Goal: Transaction & Acquisition: Book appointment/travel/reservation

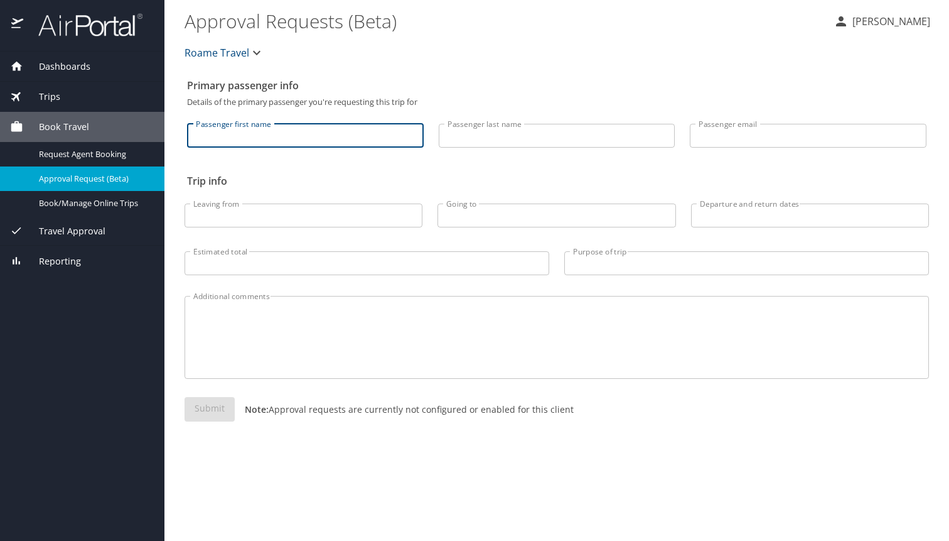
click at [299, 136] on input "Passenger first name" at bounding box center [305, 136] width 237 height 24
click at [249, 56] on icon "button" at bounding box center [256, 52] width 15 height 15
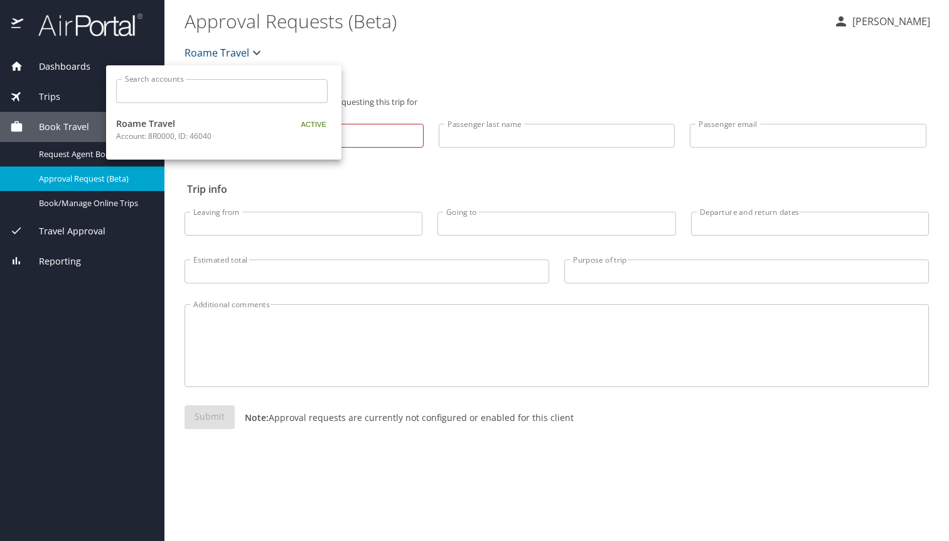
click at [292, 136] on div "Roame Travel Account: 8R0000, ID: 46040" at bounding box center [213, 129] width 195 height 25
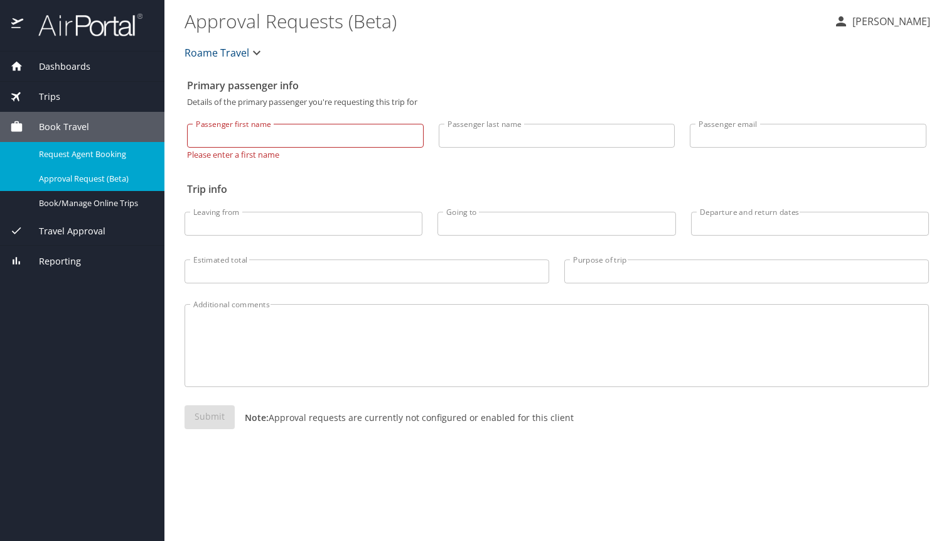
click at [81, 159] on span "Request Agent Booking" at bounding box center [94, 154] width 110 height 12
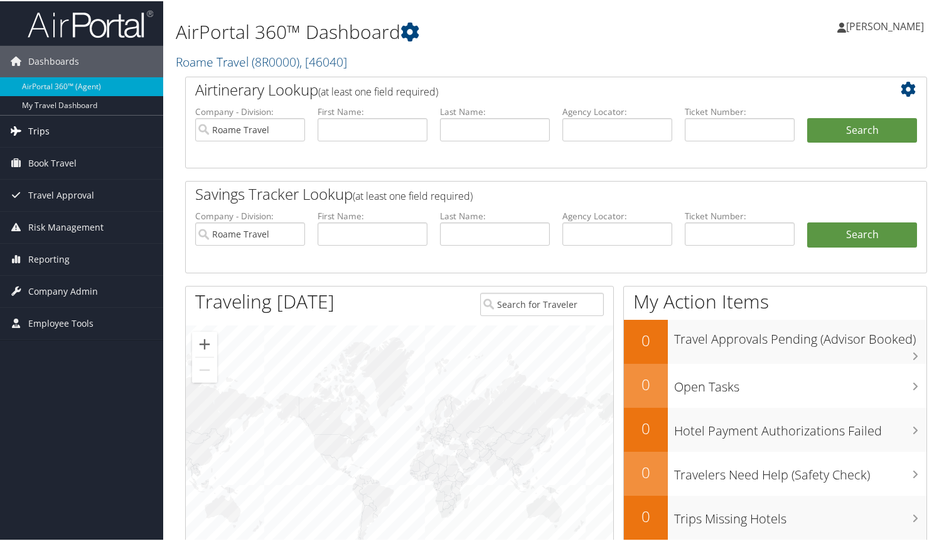
click at [77, 135] on link "Trips" at bounding box center [81, 129] width 163 height 31
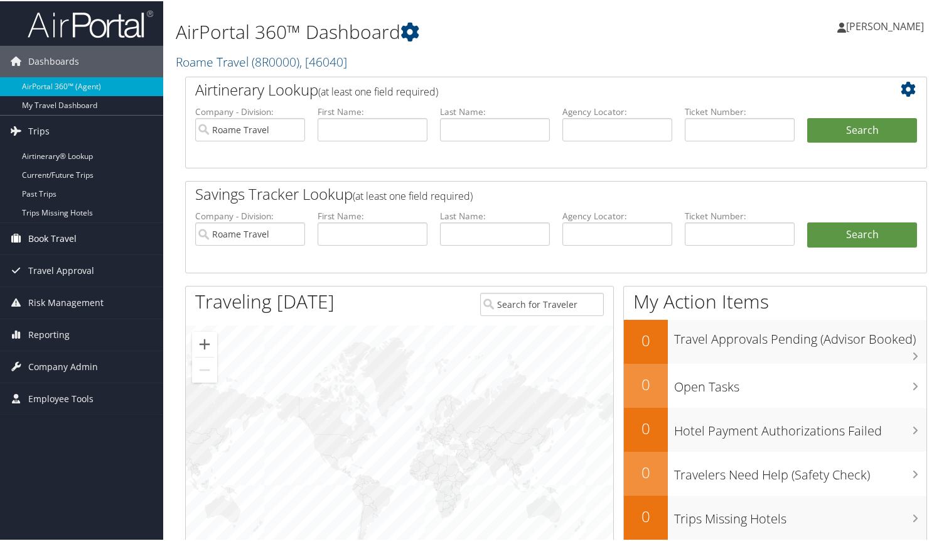
click at [78, 236] on link "Book Travel" at bounding box center [81, 237] width 163 height 31
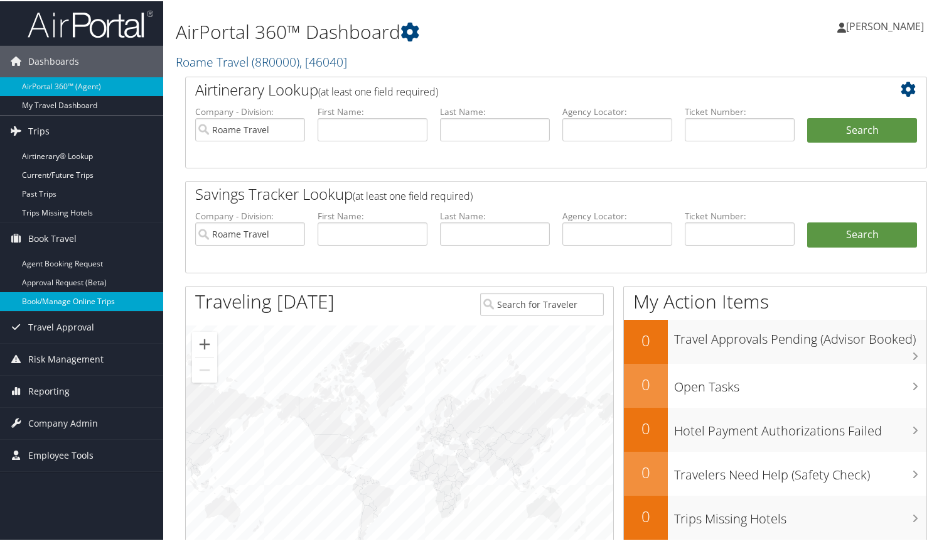
click at [92, 299] on link "Book/Manage Online Trips" at bounding box center [81, 300] width 163 height 19
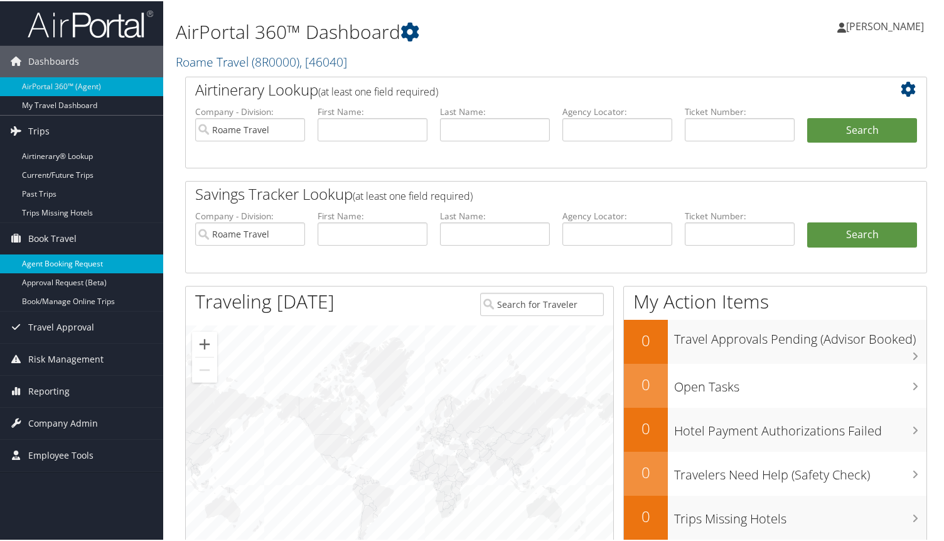
click at [67, 262] on link "Agent Booking Request" at bounding box center [81, 262] width 163 height 19
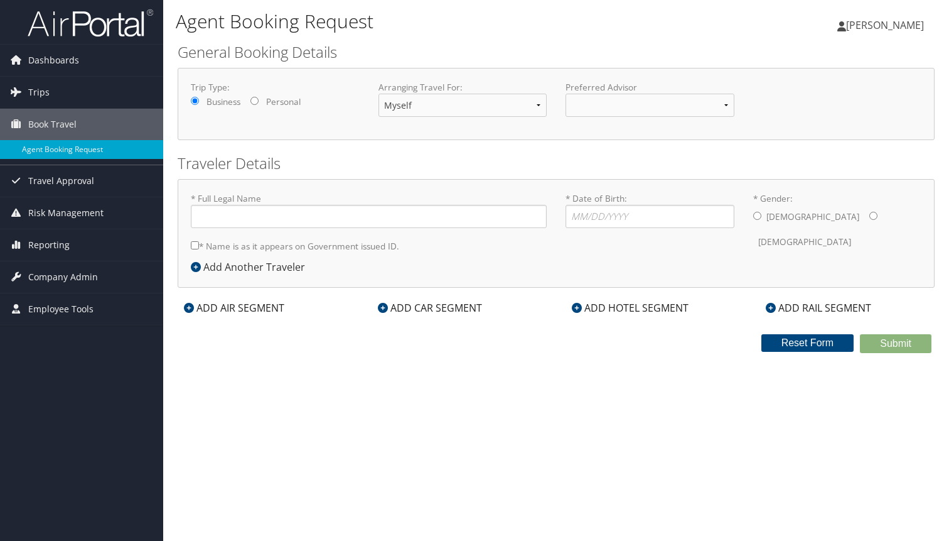
type input "[PERSON_NAME]"
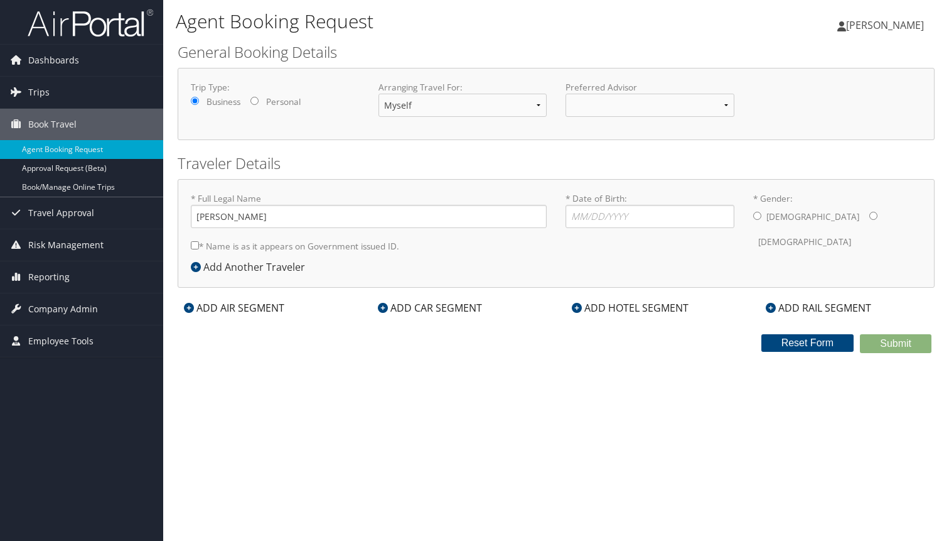
click at [271, 106] on label "Personal" at bounding box center [283, 101] width 35 height 13
click at [259, 105] on input "Personal" at bounding box center [255, 101] width 8 height 8
radio input "true"
click at [635, 104] on select at bounding box center [650, 105] width 169 height 23
click at [481, 96] on select "Myself Another Traveler Guest Traveler" at bounding box center [463, 105] width 169 height 23
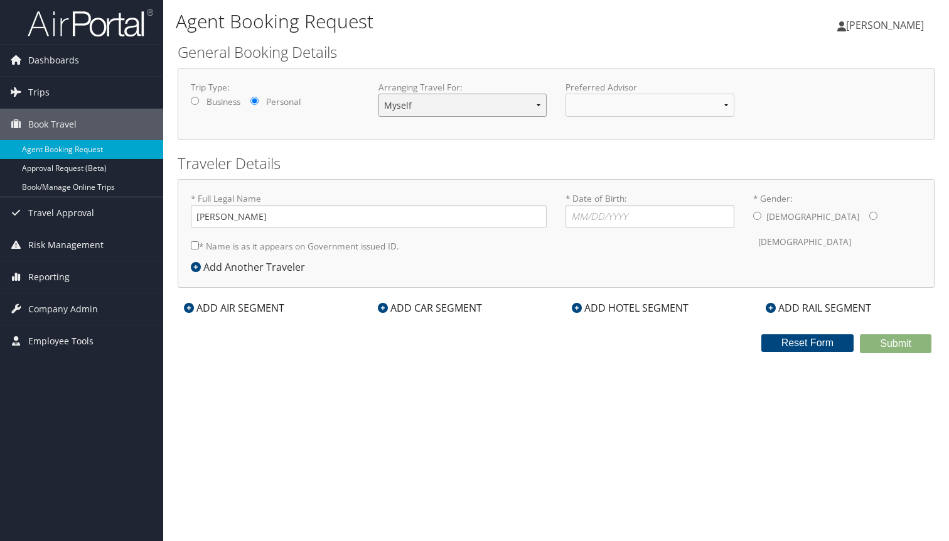
select select "another"
click at [379, 94] on select "Myself Another Traveler Guest Traveler" at bounding box center [463, 105] width 169 height 23
click at [611, 113] on select at bounding box center [650, 105] width 169 height 23
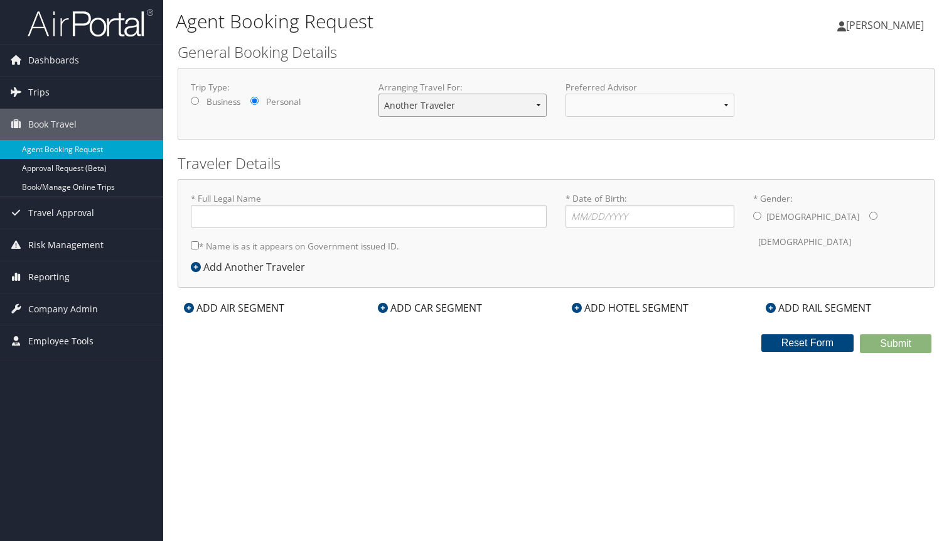
click at [475, 96] on select "Myself Another Traveler Guest Traveler" at bounding box center [463, 105] width 169 height 23
select select "myself"
click at [379, 94] on select "Myself Another Traveler Guest Traveler" at bounding box center [463, 105] width 169 height 23
type input "[PERSON_NAME]"
click at [299, 250] on label "* Name is as it appears on Government issued ID." at bounding box center [295, 245] width 208 height 23
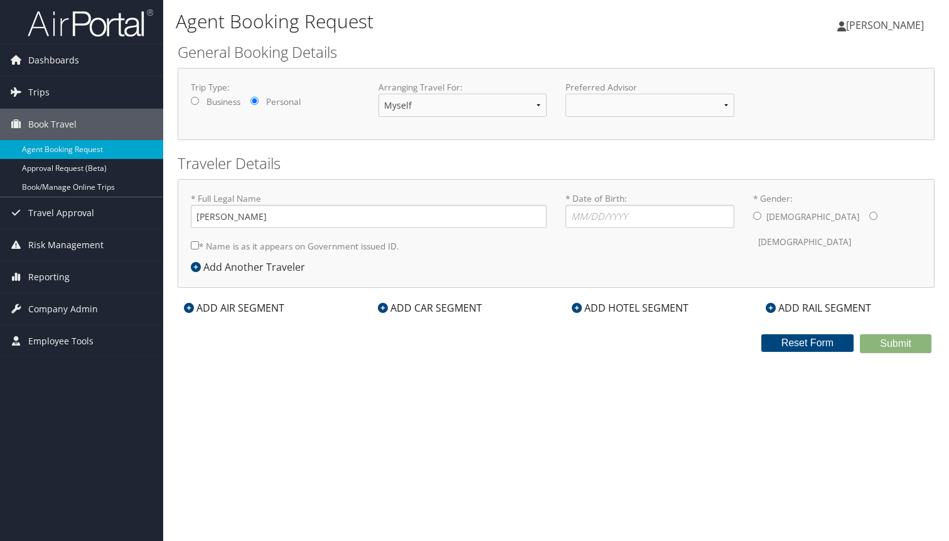
click at [199, 249] on input "* Name is as it appears on Government issued ID." at bounding box center [195, 245] width 8 height 8
checkbox input "true"
click at [633, 311] on div "ADD HOTEL SEGMENT" at bounding box center [630, 307] width 129 height 15
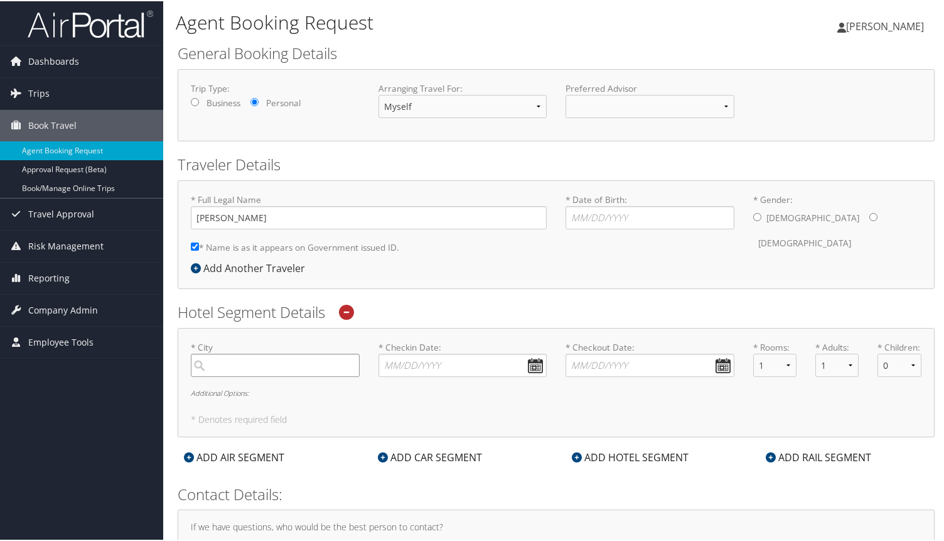
click at [262, 366] on input "search" at bounding box center [275, 363] width 169 height 23
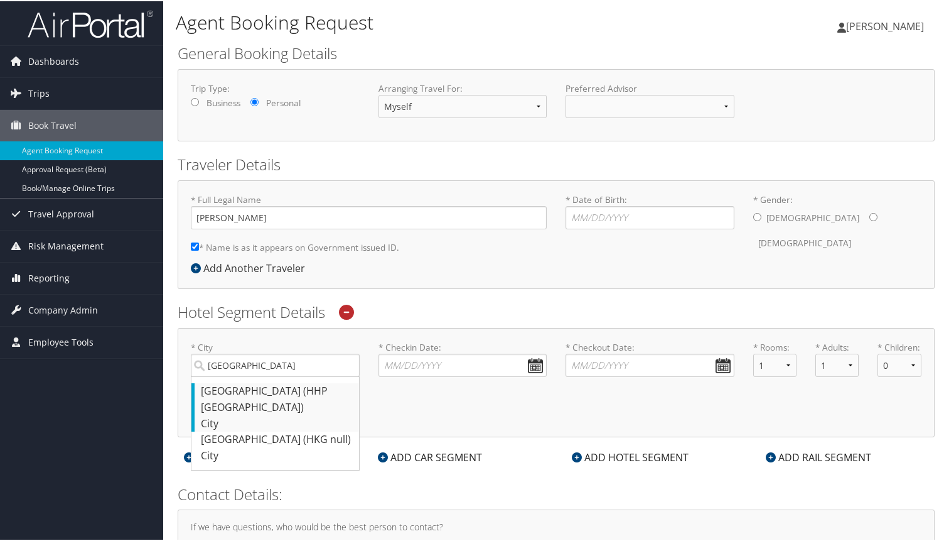
click at [304, 414] on div "City" at bounding box center [277, 422] width 152 height 16
click at [304, 375] on input "[GEOGRAPHIC_DATA]" at bounding box center [275, 363] width 169 height 23
type input "[GEOGRAPHIC_DATA]"
click at [456, 358] on input "* Checkin Date: Dates must be valid" at bounding box center [463, 363] width 169 height 23
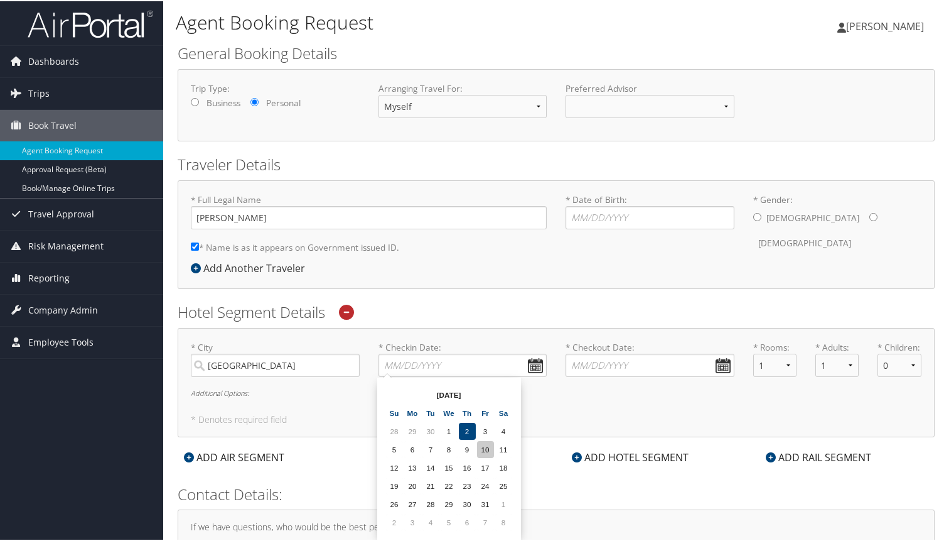
click at [487, 448] on td "10" at bounding box center [485, 447] width 17 height 17
click at [406, 369] on input "[DATE]" at bounding box center [463, 363] width 169 height 23
click at [469, 446] on td "9" at bounding box center [467, 447] width 17 height 17
type input "[DATE]"
click at [629, 361] on input "* Checkout Date: Dates must be valid" at bounding box center [650, 363] width 169 height 23
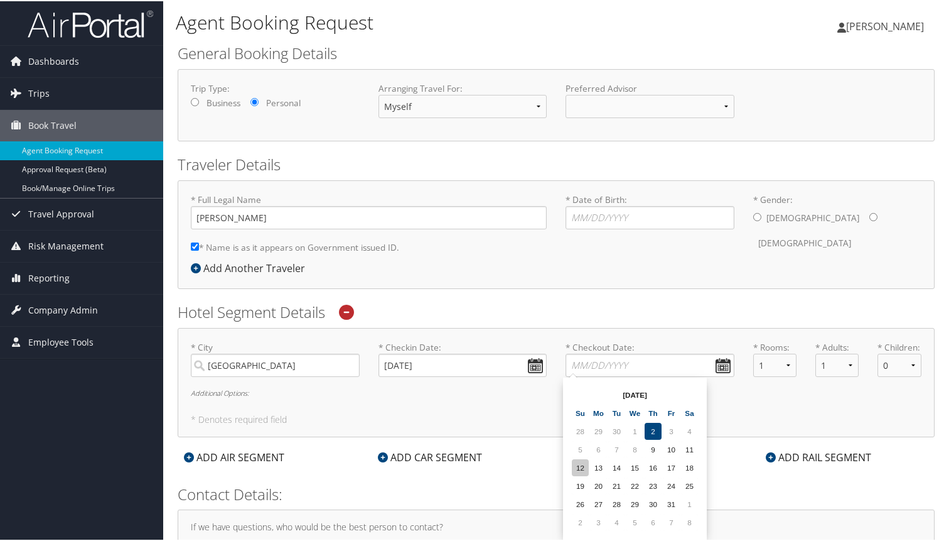
click at [580, 471] on td "12" at bounding box center [580, 466] width 17 height 17
type input "[DATE]"
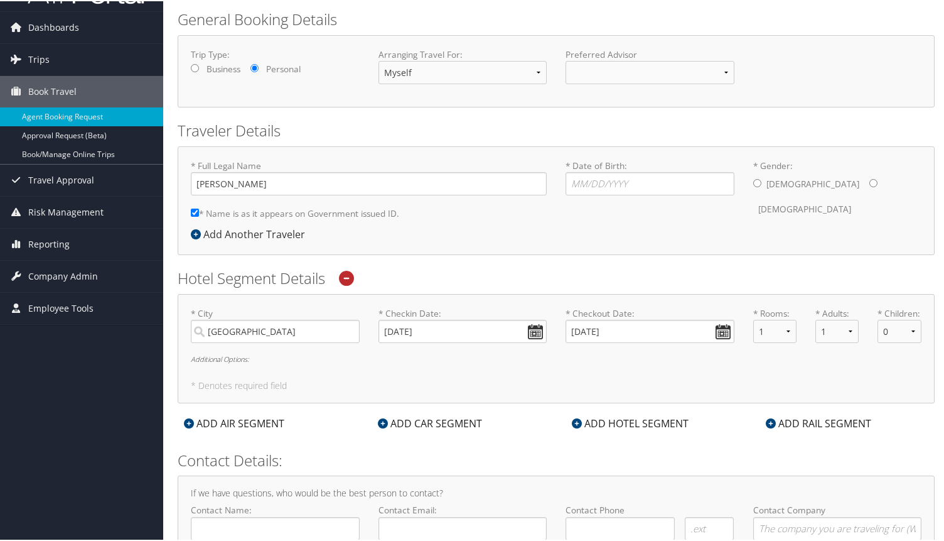
scroll to position [47, 0]
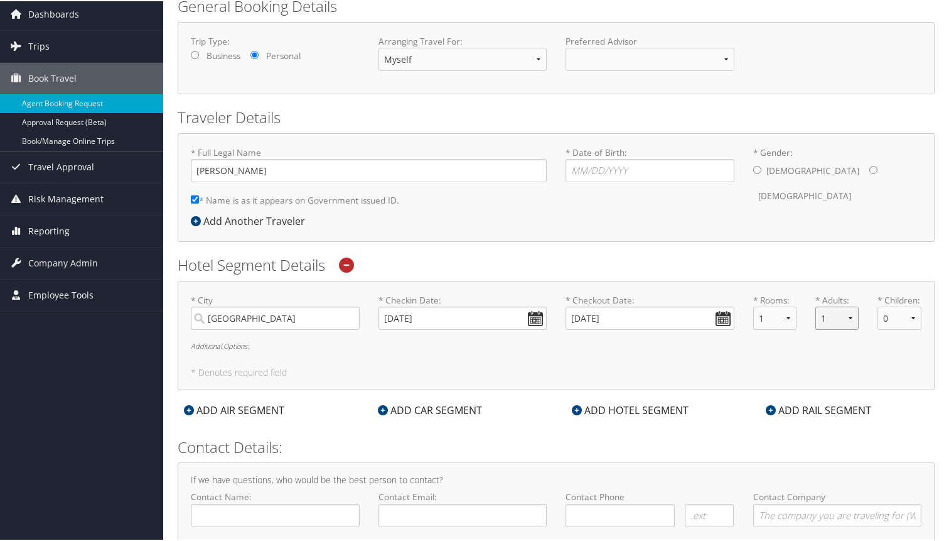
click at [838, 315] on select "1 2 3 4 5" at bounding box center [837, 316] width 43 height 23
select select "2"
click at [816, 305] on select "1 2 3 4 5" at bounding box center [837, 316] width 43 height 23
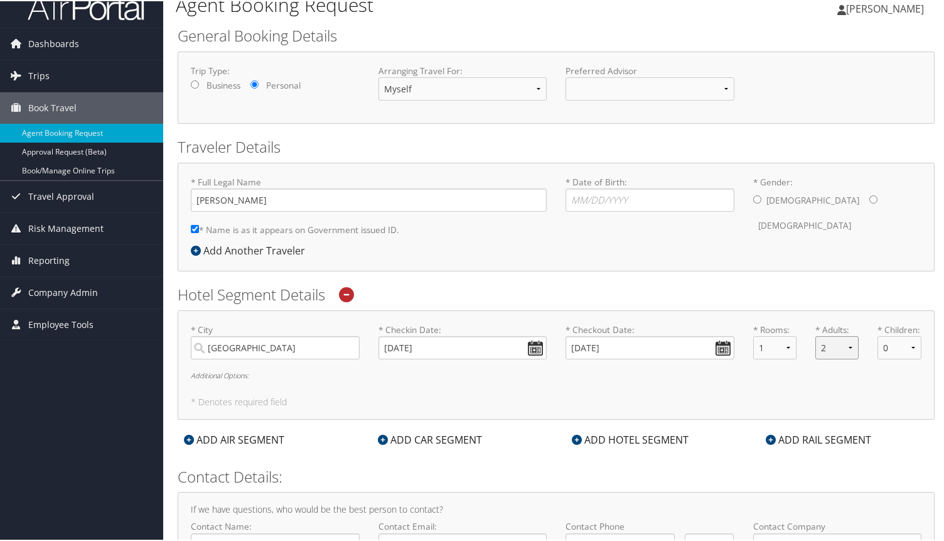
scroll to position [26, 0]
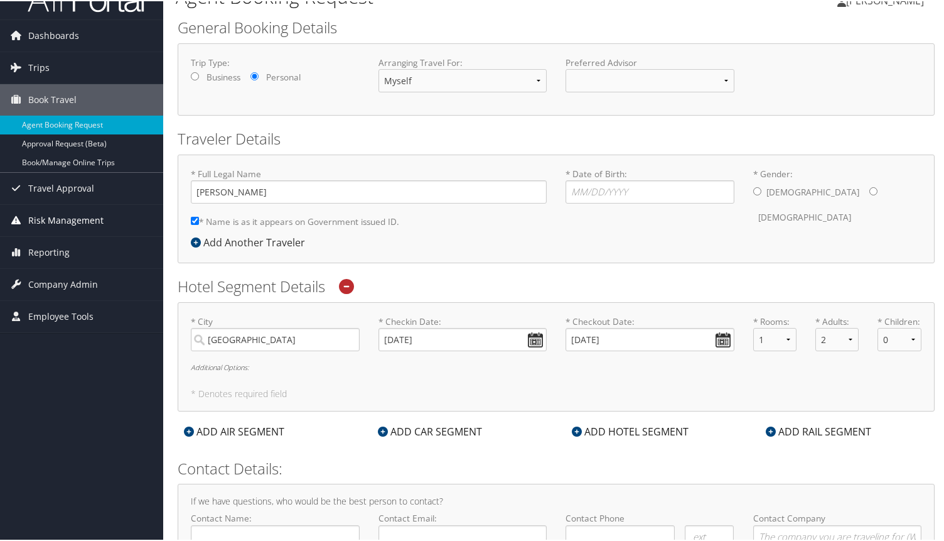
click at [94, 222] on span "Risk Management" at bounding box center [65, 218] width 75 height 31
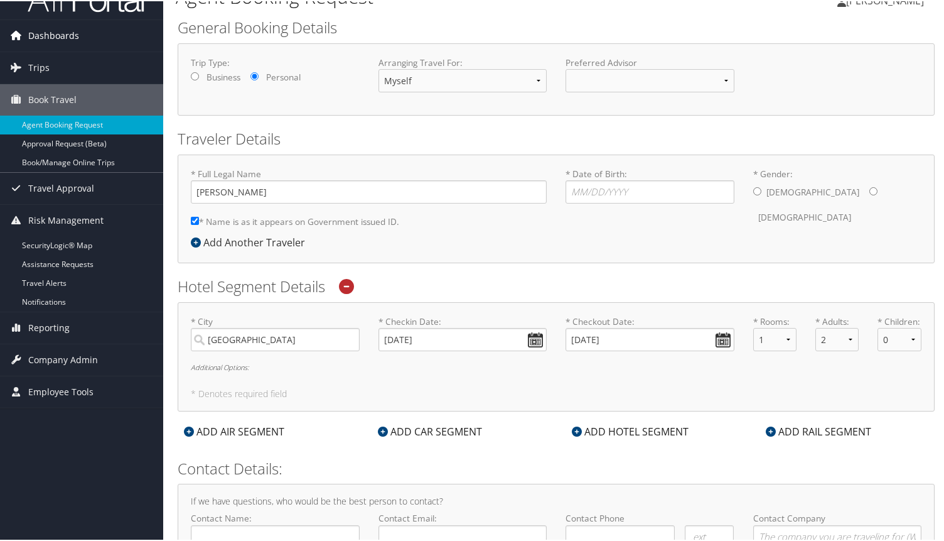
click at [73, 42] on span "Dashboards" at bounding box center [53, 34] width 51 height 31
